Goal: Task Accomplishment & Management: Use online tool/utility

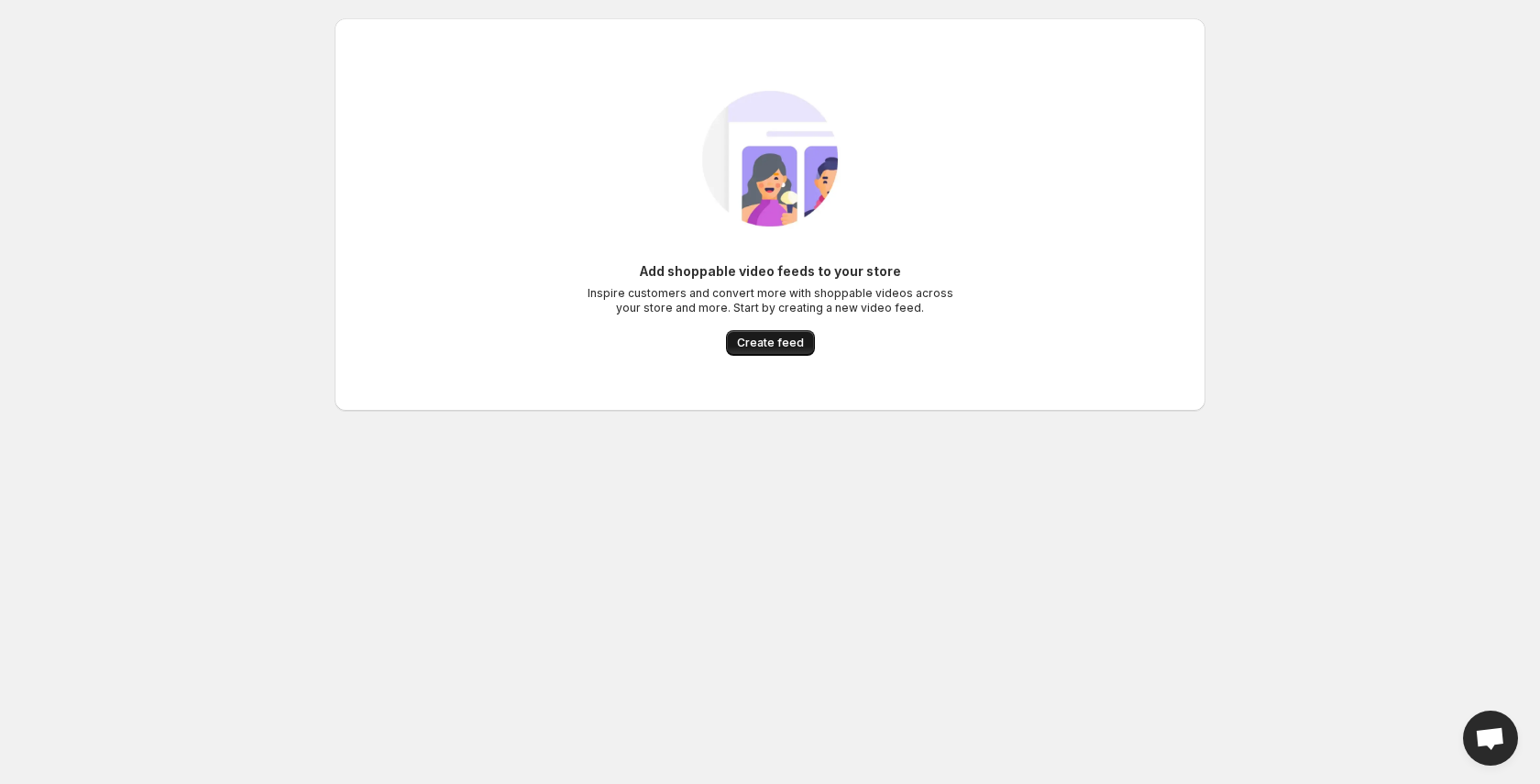
click at [756, 346] on span "Create feed" at bounding box center [770, 343] width 67 height 15
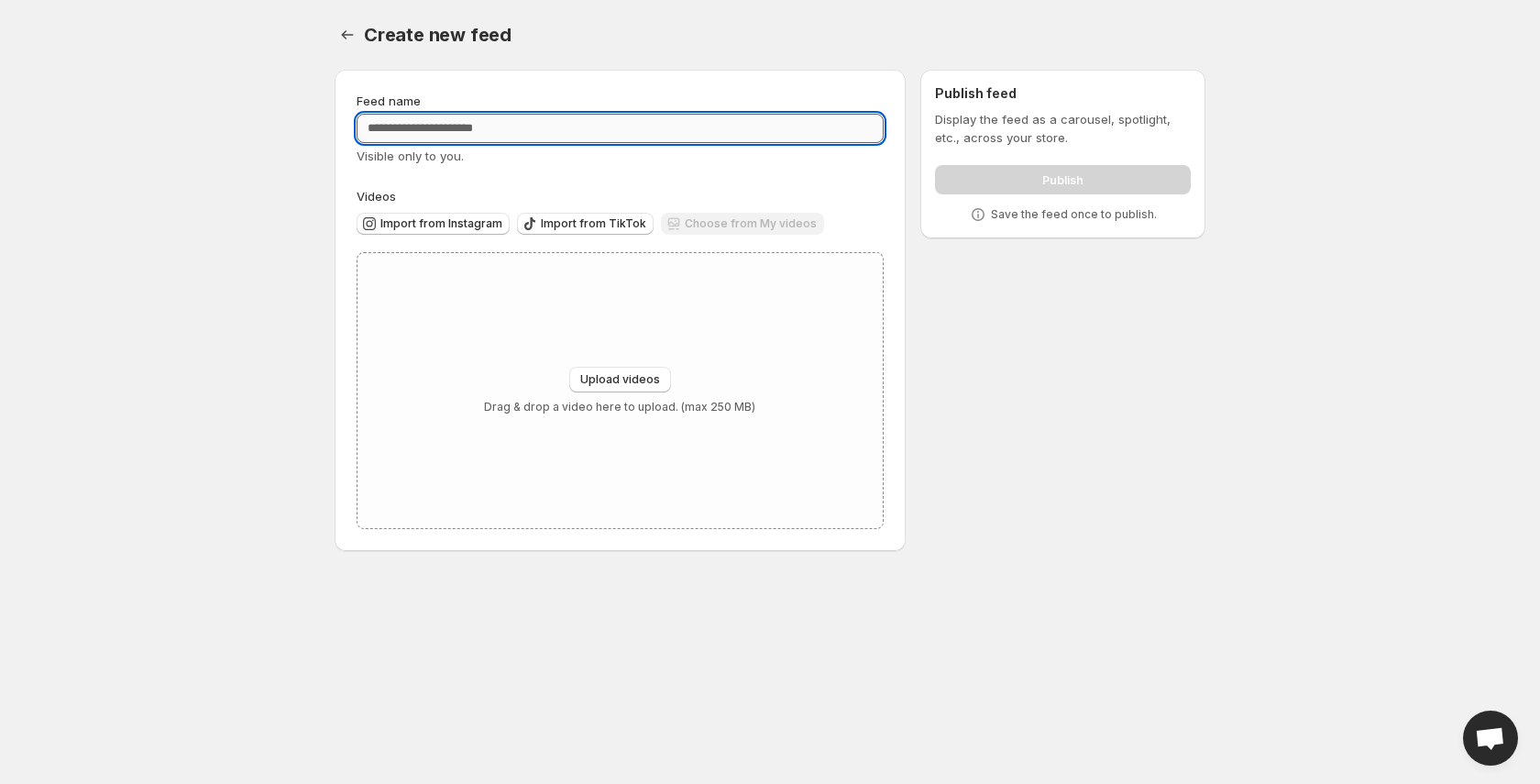
click at [569, 132] on input "Feed name" at bounding box center [620, 128] width 527 height 29
type input "**********"
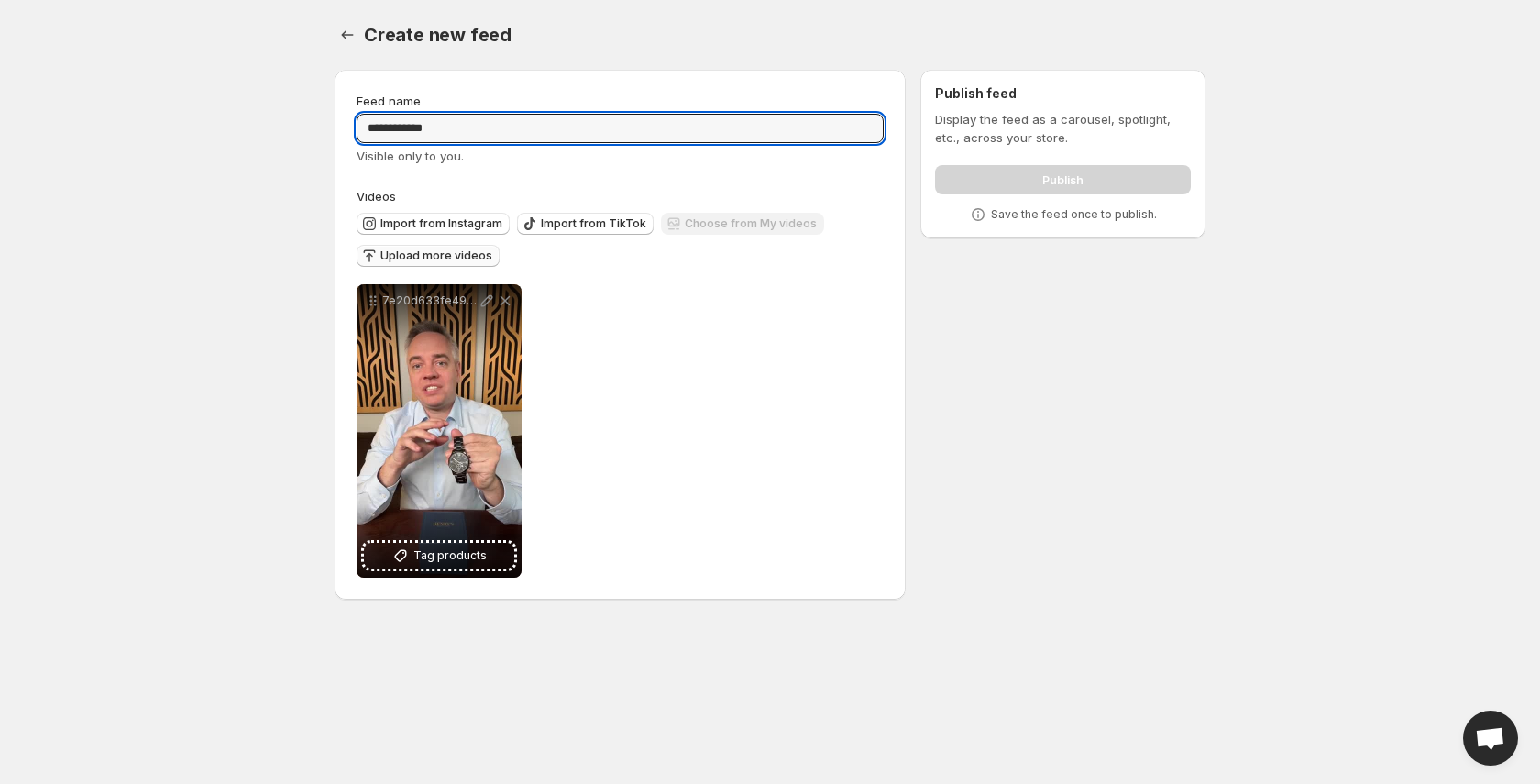
click at [443, 258] on span "Upload more videos" at bounding box center [436, 255] width 112 height 15
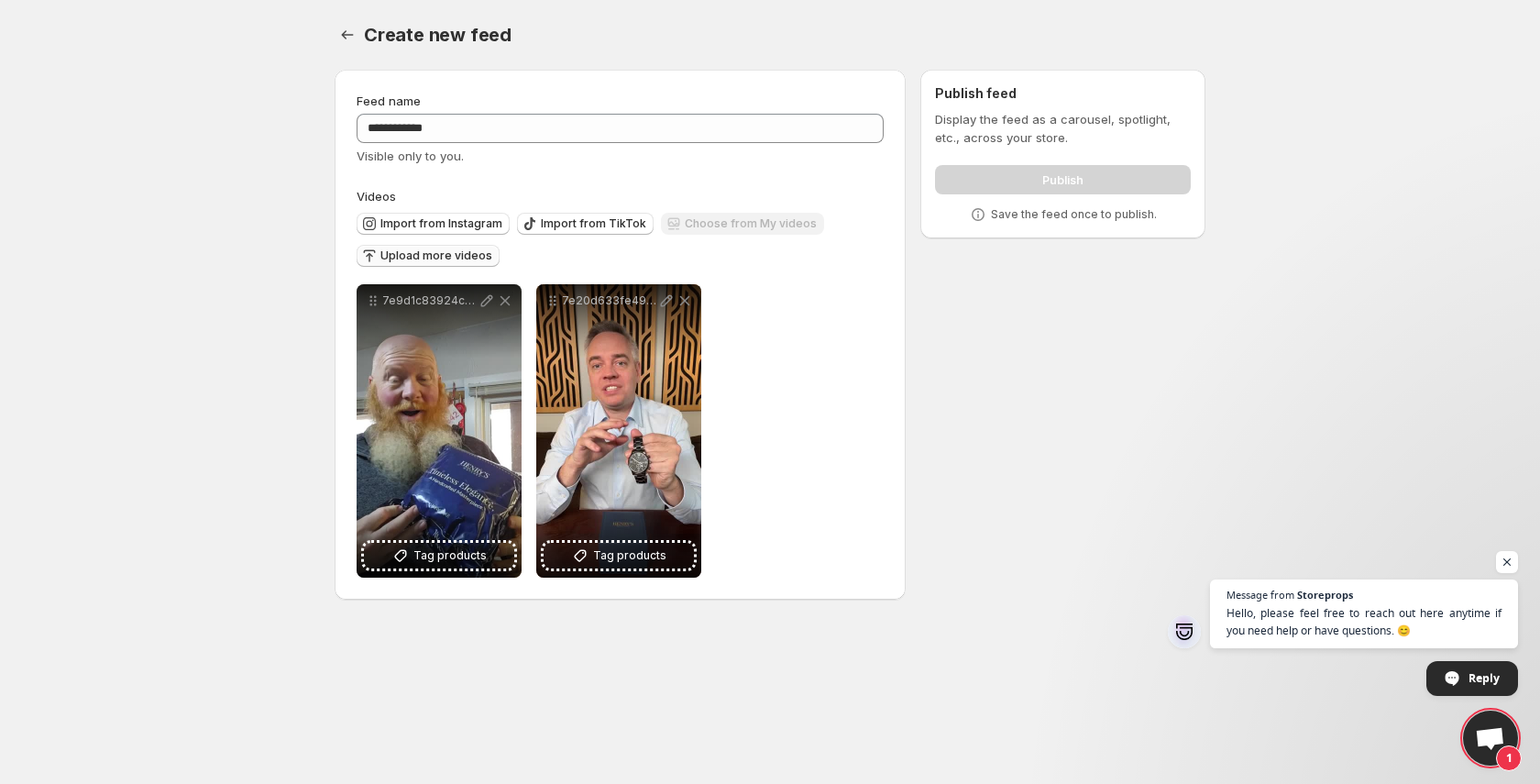
click at [402, 259] on span "Upload more videos" at bounding box center [436, 255] width 112 height 15
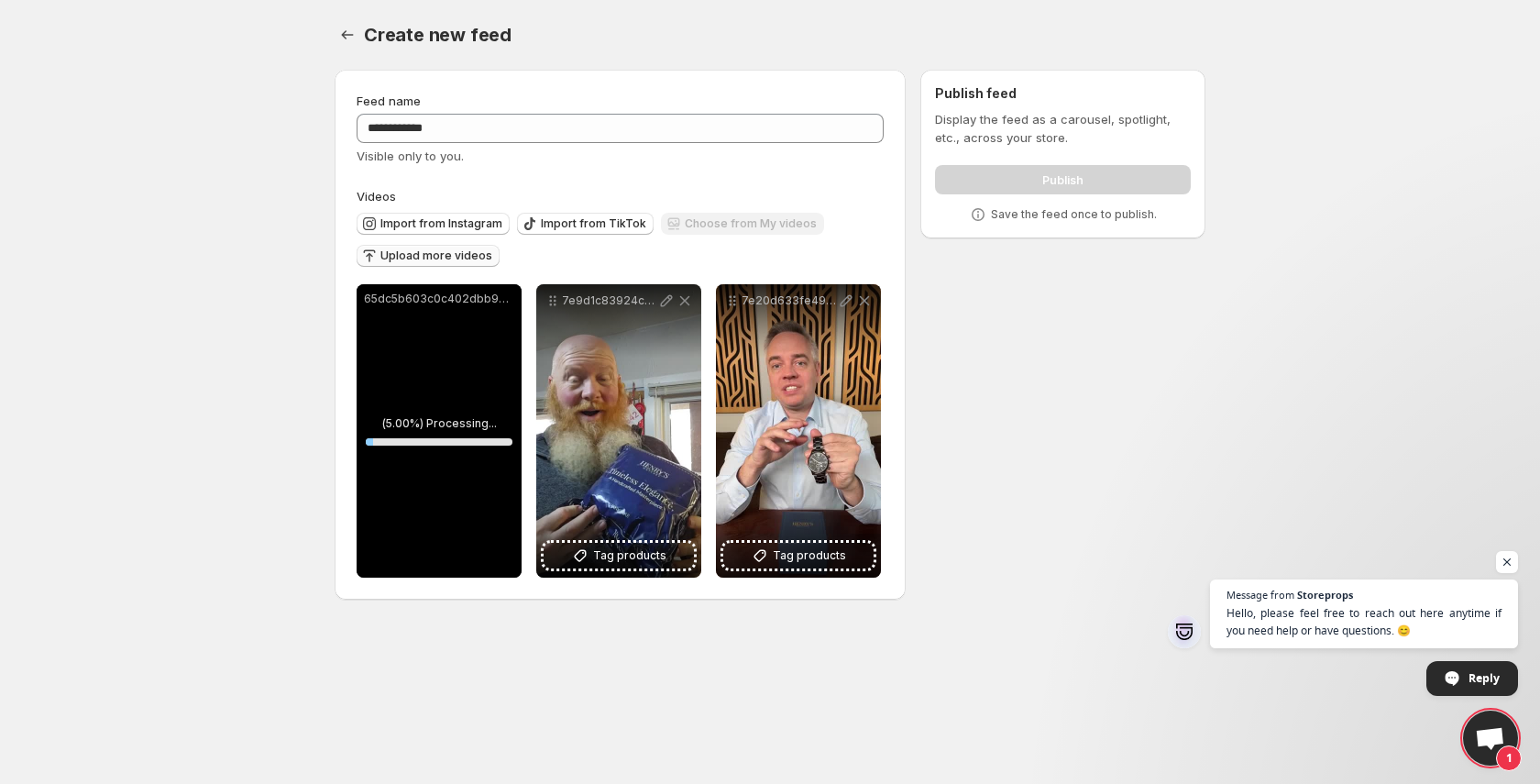
click at [402, 263] on button "Upload more videos" at bounding box center [428, 256] width 143 height 22
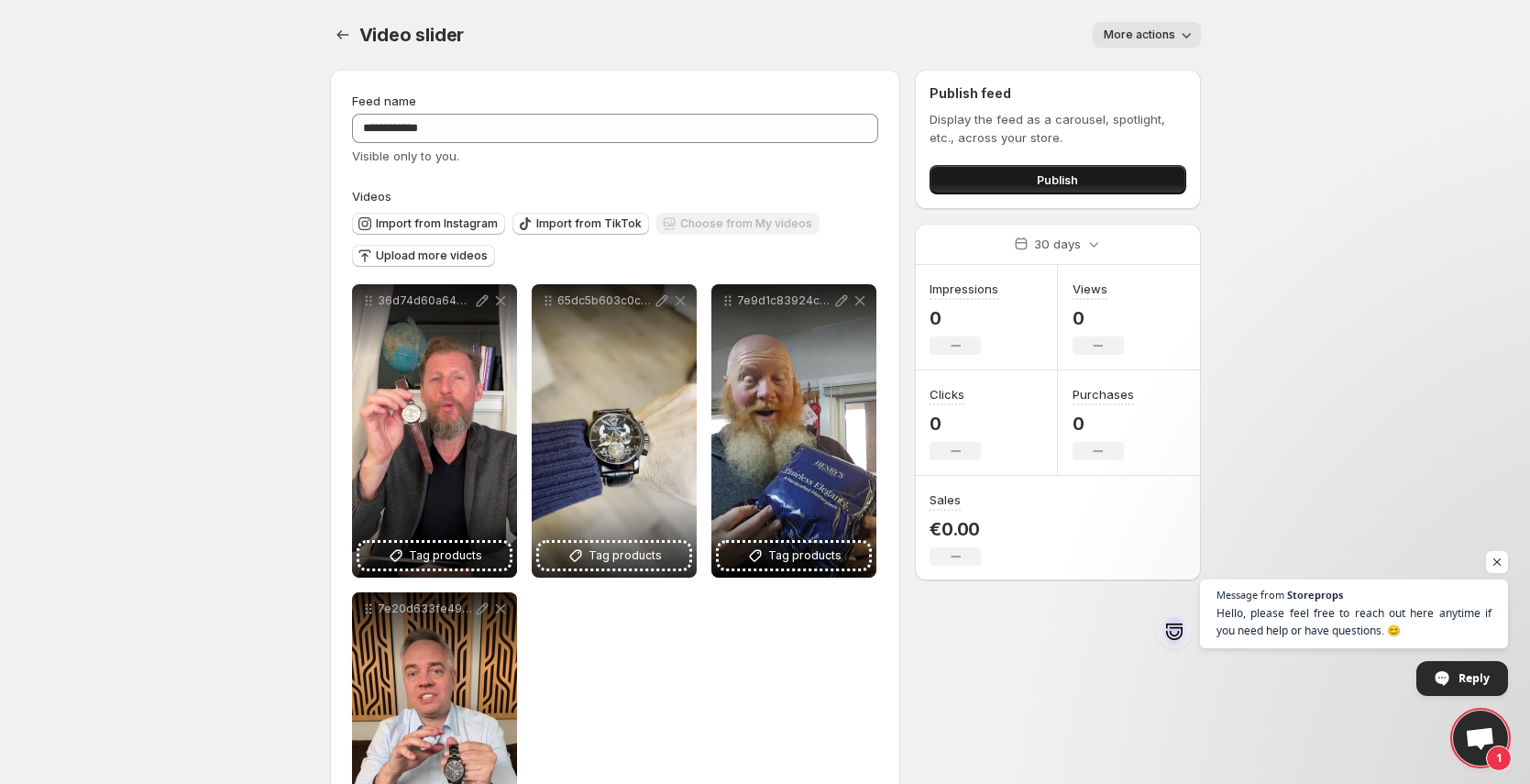
click at [1072, 189] on button "Publish" at bounding box center [1058, 179] width 256 height 29
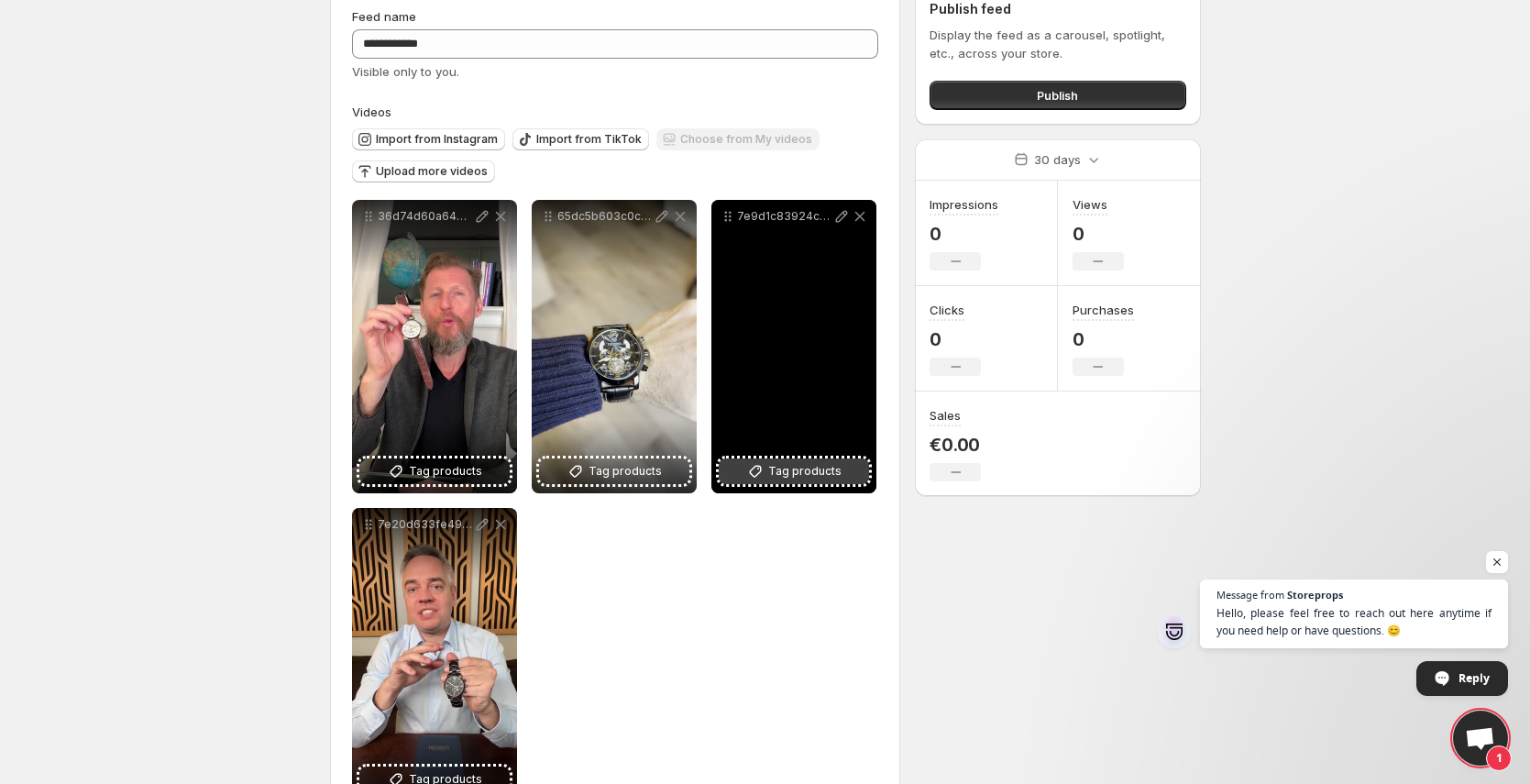
scroll to position [146, 0]
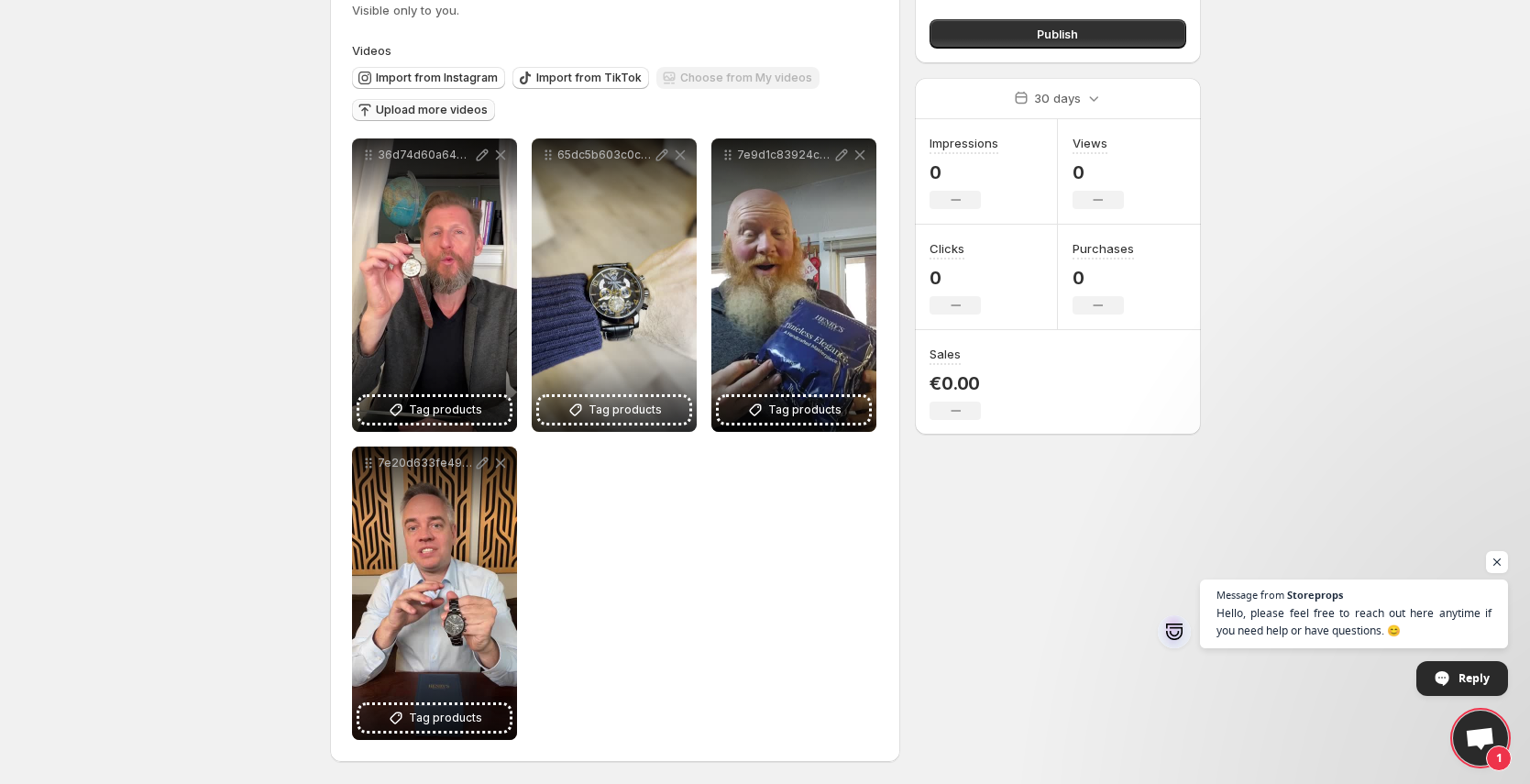
click at [448, 110] on span "Upload more videos" at bounding box center [432, 110] width 112 height 15
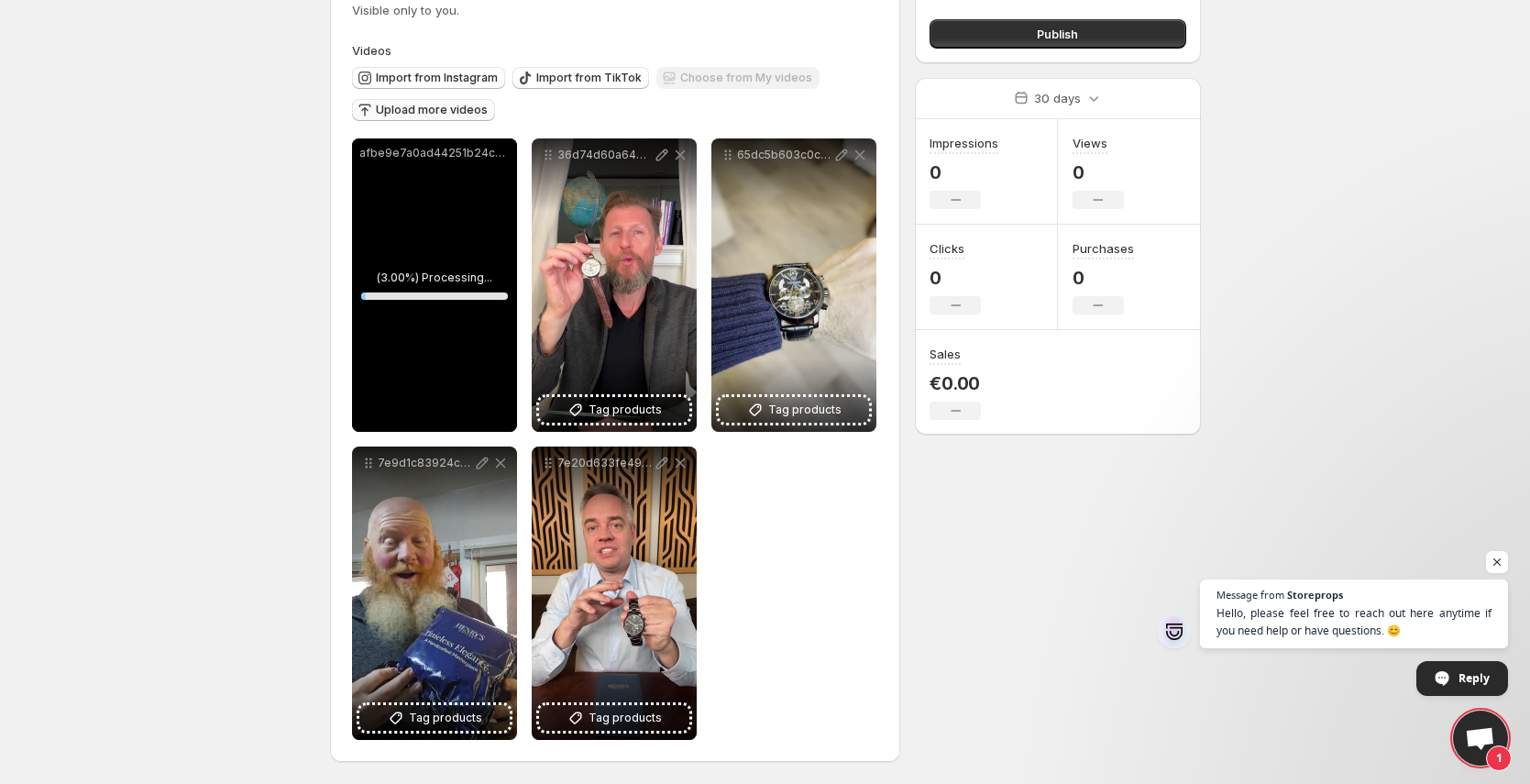
click at [421, 116] on span "Upload more videos" at bounding box center [432, 110] width 112 height 15
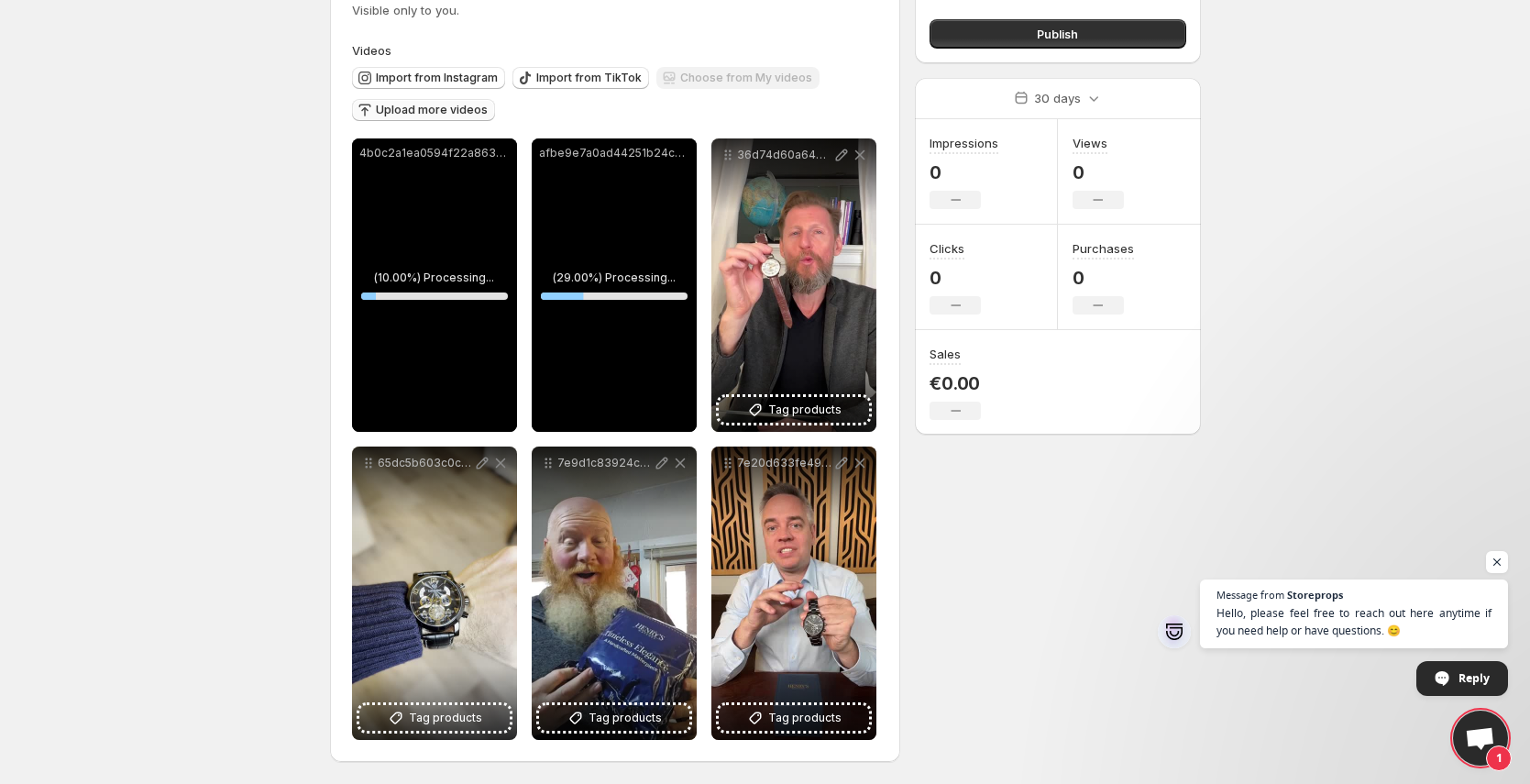
click at [251, 258] on body "**********" at bounding box center [765, 246] width 1530 height 784
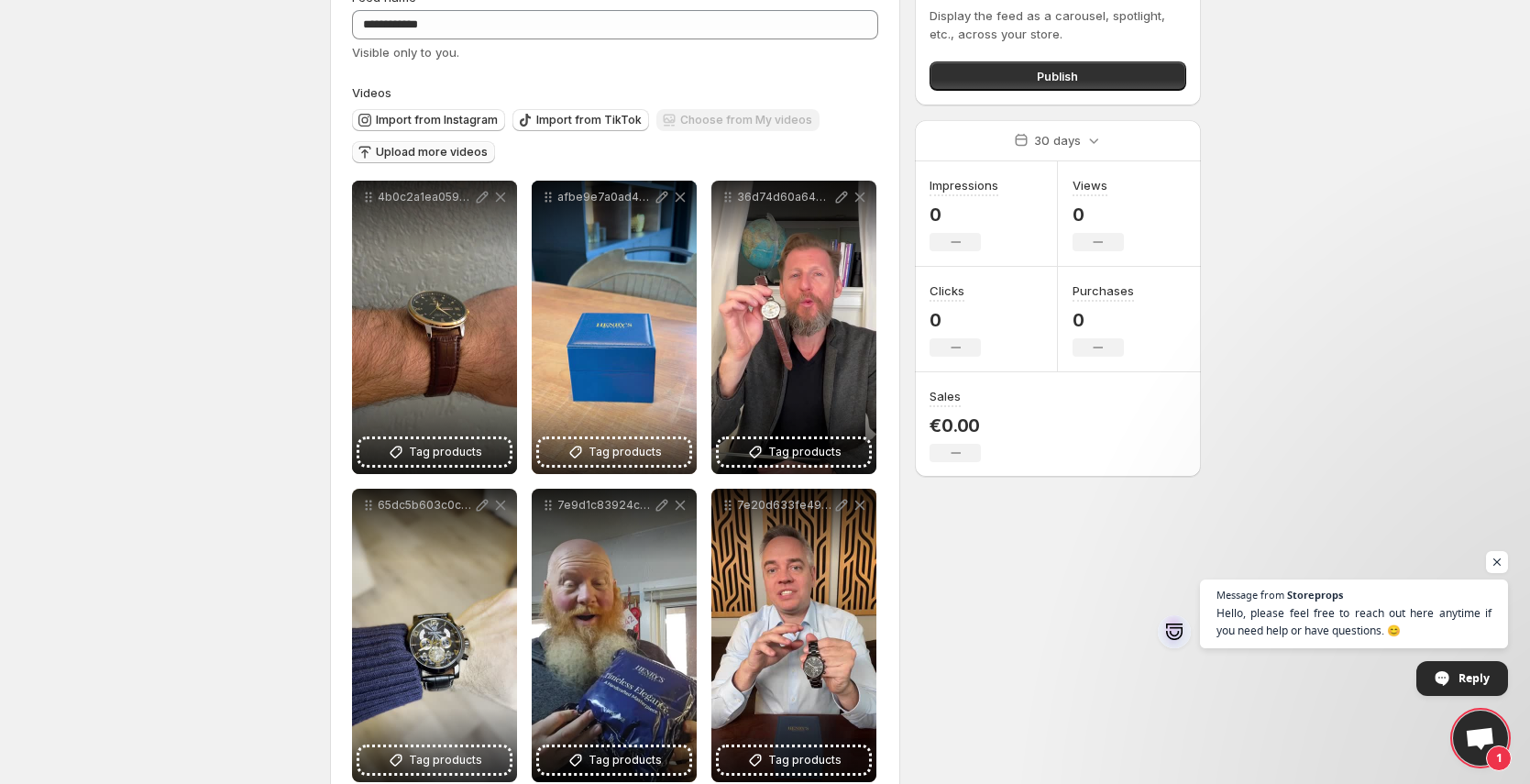
scroll to position [0, 0]
